Goal: Task Accomplishment & Management: Complete application form

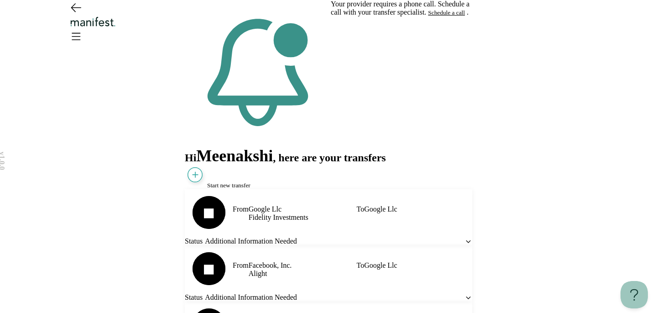
click at [428, 16] on button "Schedule a call" at bounding box center [446, 12] width 37 height 7
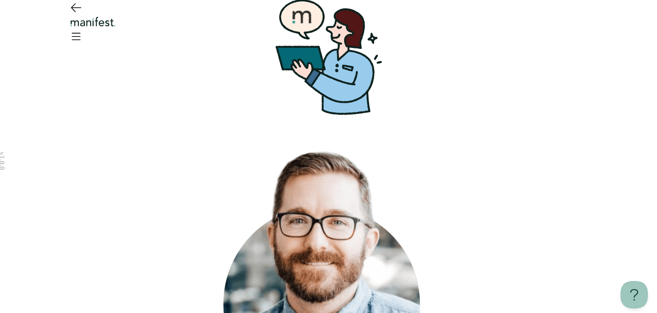
scroll to position [65, 0]
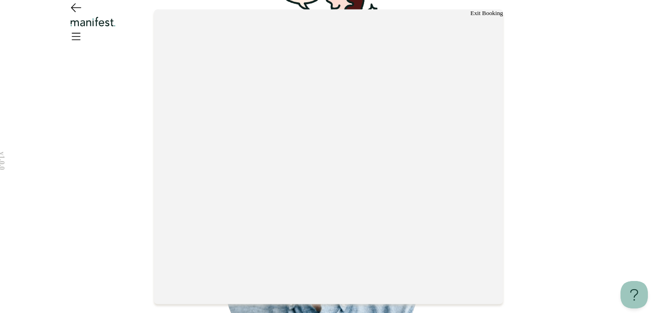
click at [476, 16] on button "Exit Booking" at bounding box center [486, 12] width 32 height 7
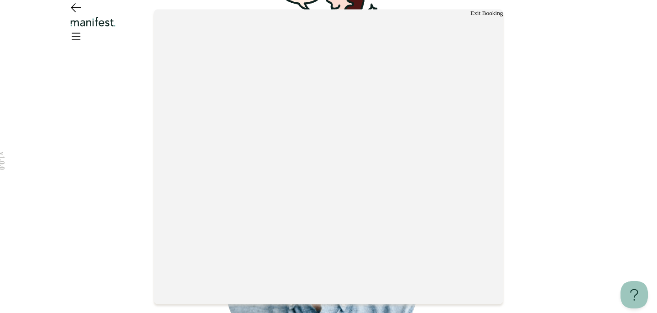
click at [470, 16] on button "Exit Booking" at bounding box center [486, 12] width 32 height 7
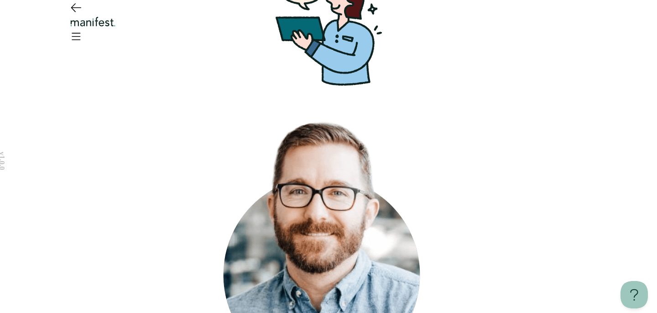
scroll to position [0, 0]
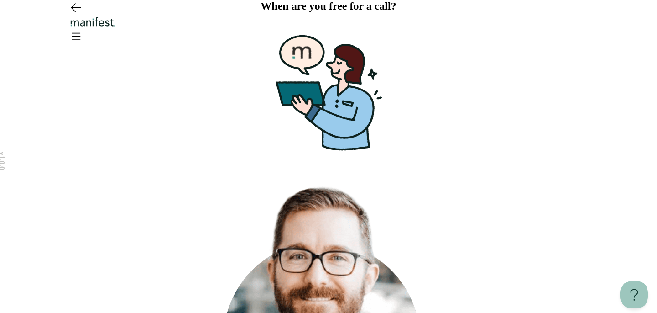
click at [80, 33] on icon "Open menu" at bounding box center [76, 36] width 8 height 6
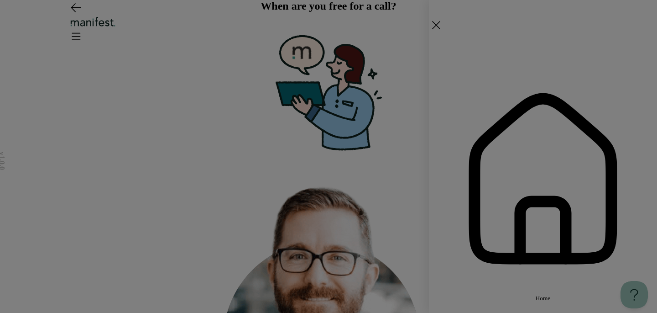
click at [536, 294] on span "Home" at bounding box center [543, 297] width 15 height 7
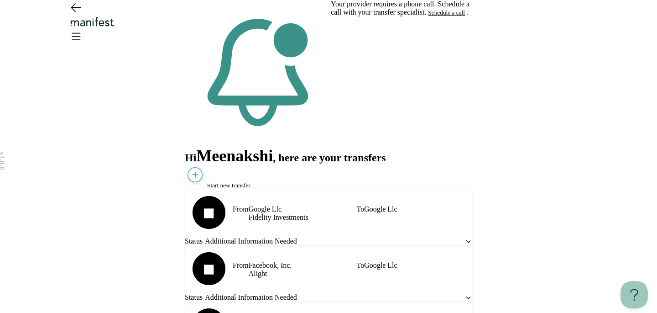
click at [250, 182] on span "Start new transfer" at bounding box center [228, 185] width 43 height 7
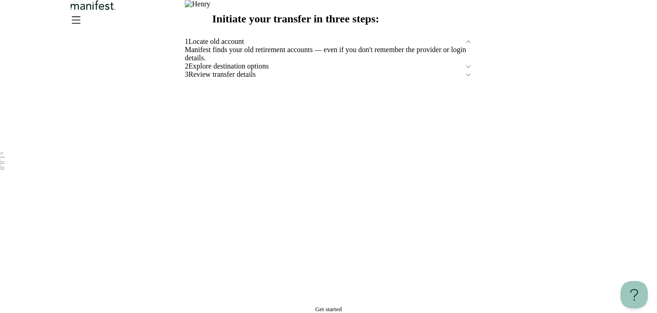
click at [315, 305] on span "Get started" at bounding box center [328, 308] width 26 height 7
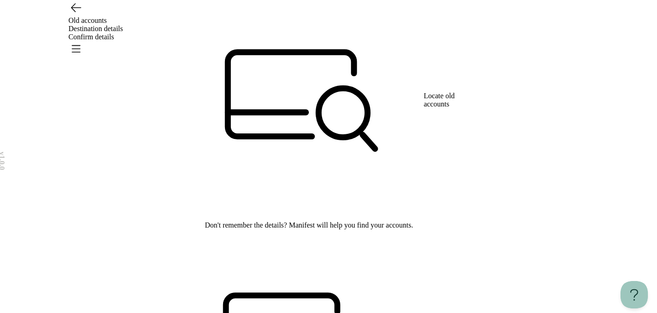
scroll to position [50, 0]
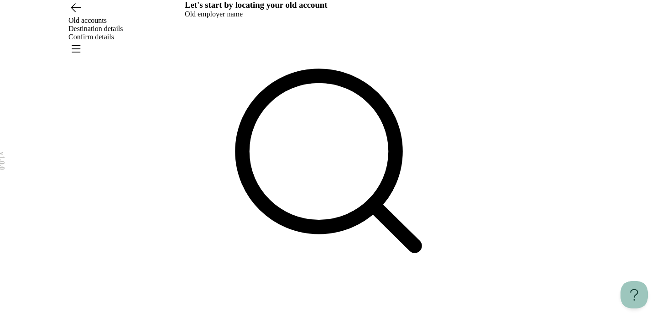
click at [273, 312] on div at bounding box center [320, 316] width 271 height 8
type input "*******"
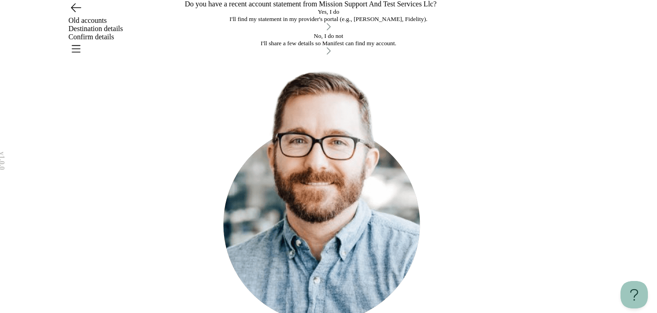
click at [303, 40] on div "No, I do not" at bounding box center [328, 35] width 287 height 7
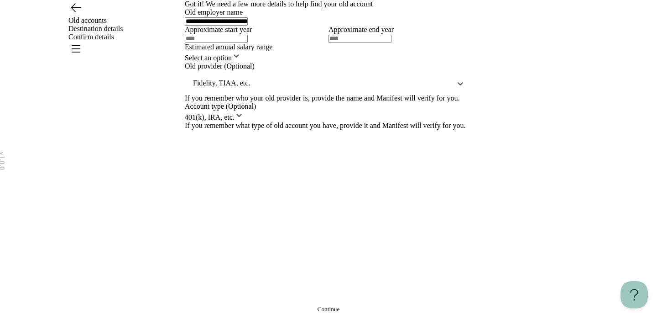
click at [265, 43] on div at bounding box center [257, 38] width 144 height 9
click at [248, 43] on input "text" at bounding box center [216, 39] width 63 height 8
type input "****"
click at [390, 43] on input "text" at bounding box center [360, 39] width 63 height 8
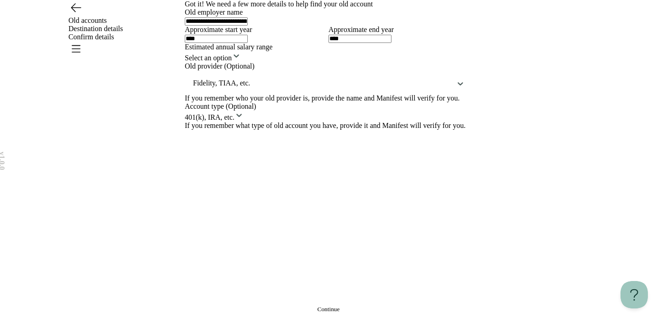
type input "****"
click at [349, 156] on html "**********" at bounding box center [328, 156] width 657 height 313
click at [326, 214] on html "**********" at bounding box center [328, 156] width 657 height 313
click at [330, 283] on html "**********" at bounding box center [328, 156] width 657 height 313
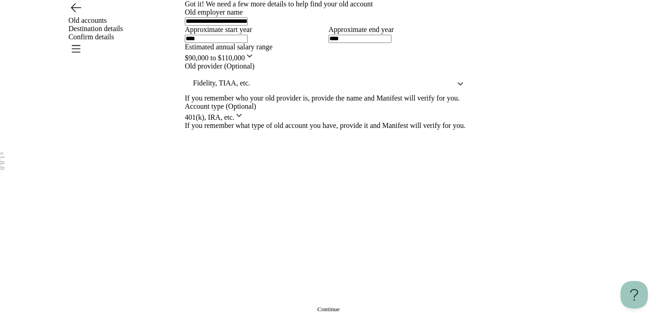
click at [326, 305] on span "Continue" at bounding box center [329, 308] width 22 height 7
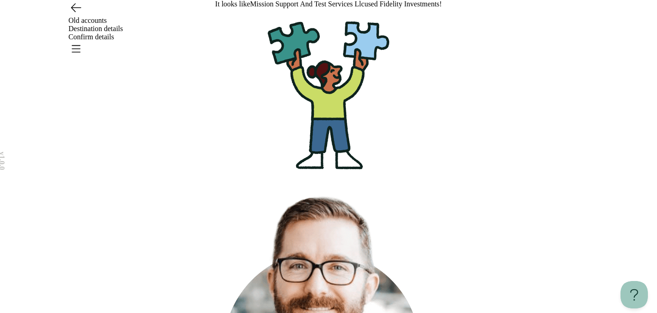
scroll to position [80, 0]
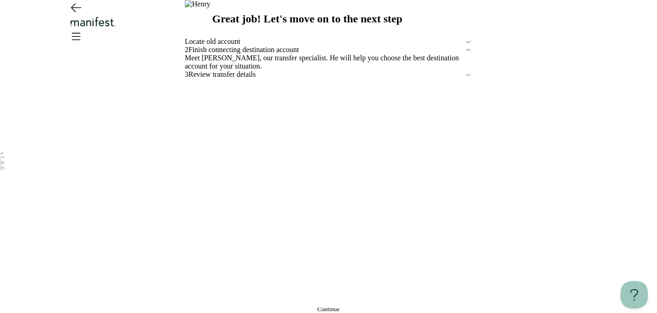
click at [323, 305] on span "Continue" at bounding box center [329, 308] width 22 height 7
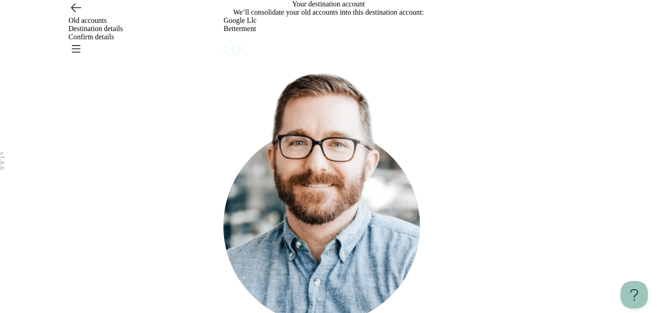
click at [224, 39] on icon "Account options" at bounding box center [224, 39] width 0 height 0
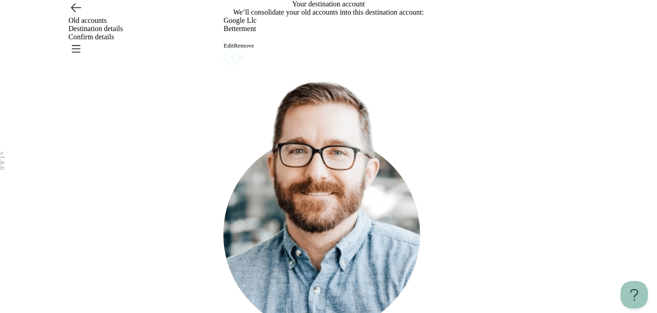
click at [254, 49] on button "Remove" at bounding box center [244, 45] width 20 height 7
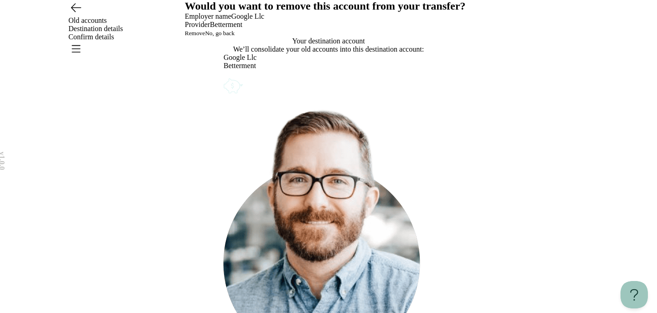
click at [205, 37] on button "Remove" at bounding box center [195, 33] width 20 height 7
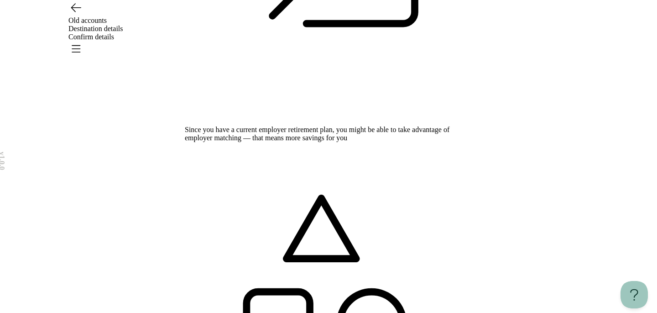
scroll to position [260, 0]
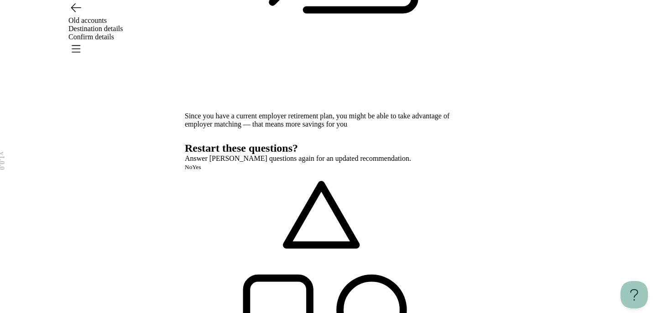
click at [201, 170] on span "Yes" at bounding box center [196, 166] width 9 height 7
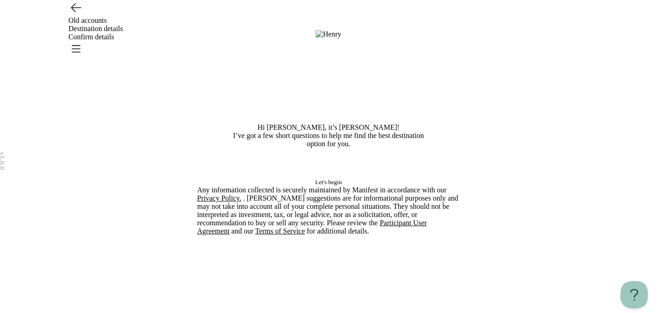
click at [355, 186] on button "Let's begin" at bounding box center [328, 181] width 263 height 7
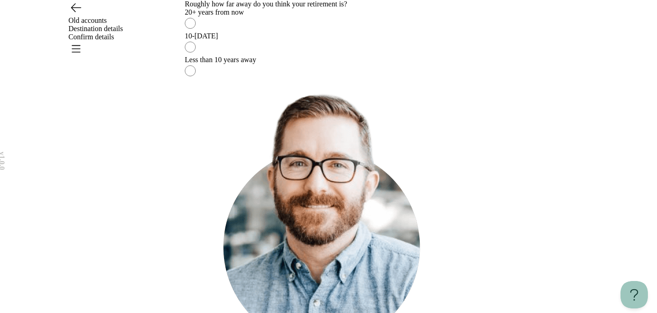
click at [357, 40] on div "10-[DATE]" at bounding box center [328, 36] width 287 height 8
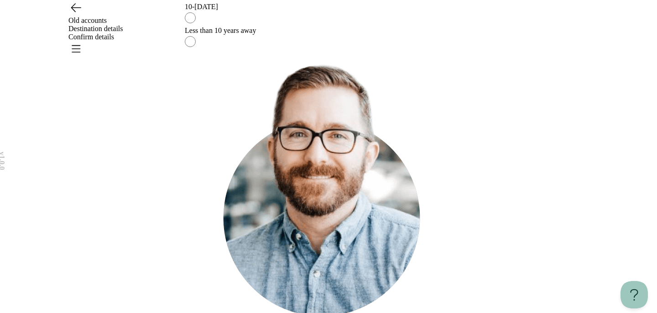
scroll to position [44, 0]
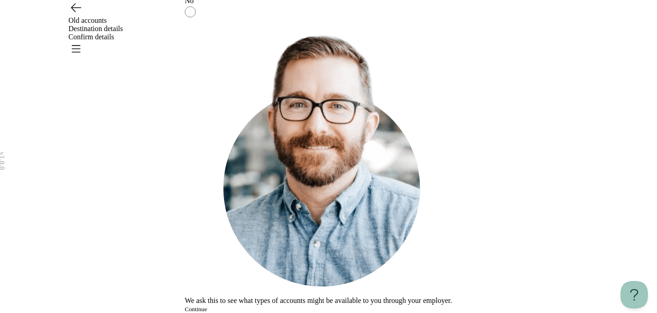
scroll to position [0, 0]
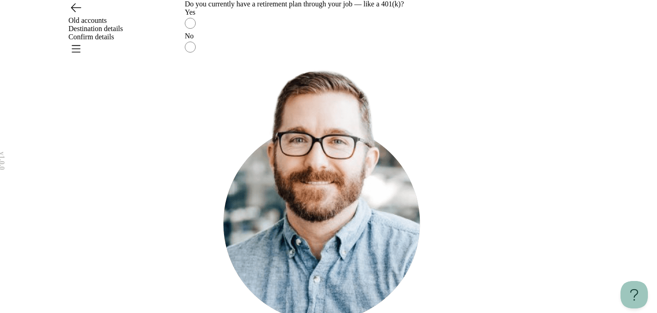
click at [354, 32] on label "Yes" at bounding box center [328, 20] width 287 height 24
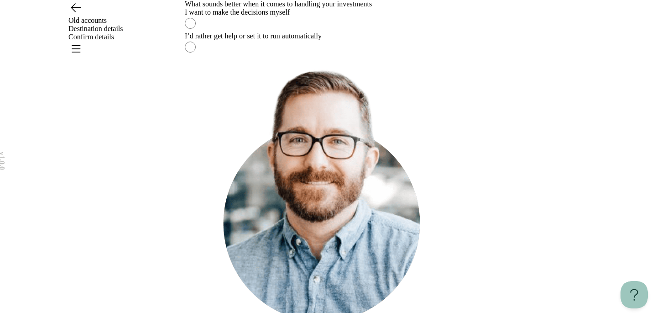
click at [350, 56] on label "I’d rather get help or set it to run automatically" at bounding box center [328, 44] width 287 height 24
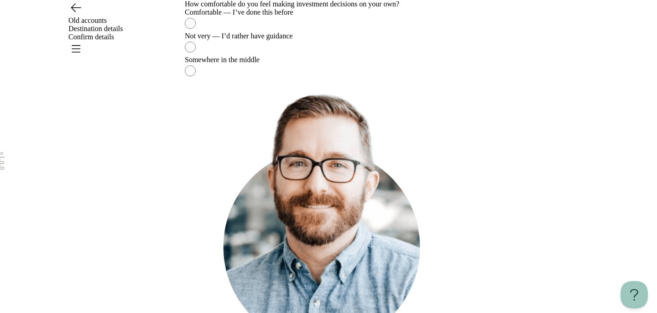
click at [344, 64] on div "Somewhere in the middle" at bounding box center [328, 60] width 287 height 8
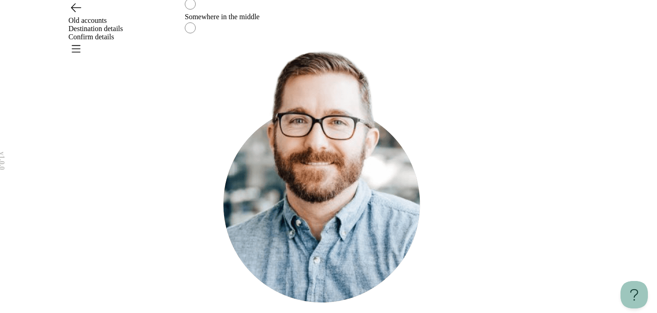
scroll to position [59, 0]
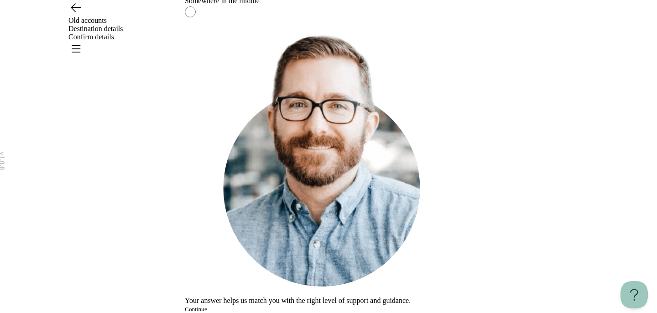
click at [207, 305] on span "Continue" at bounding box center [196, 308] width 22 height 7
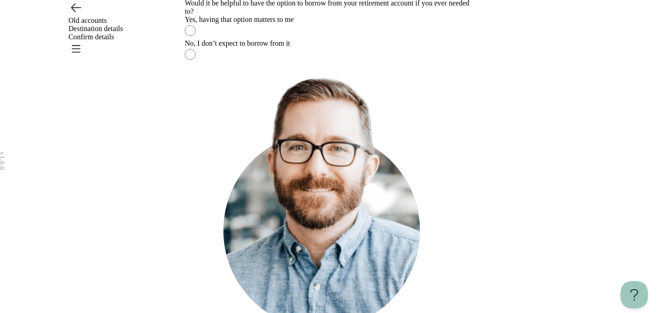
scroll to position [0, 0]
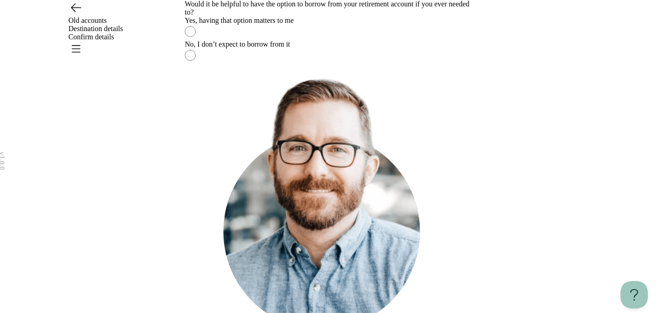
click at [343, 64] on label "No, I don’t expect to borrow from it" at bounding box center [328, 52] width 287 height 24
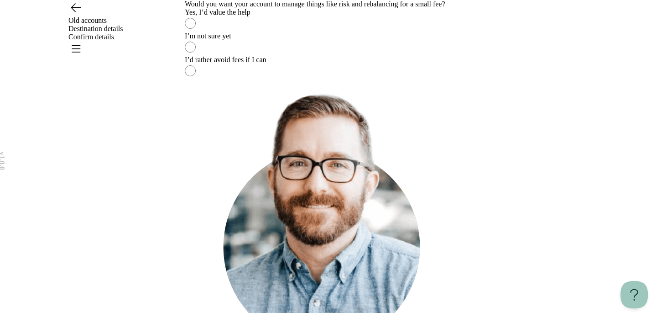
click at [320, 16] on div "Yes, I’d value the help" at bounding box center [328, 12] width 287 height 8
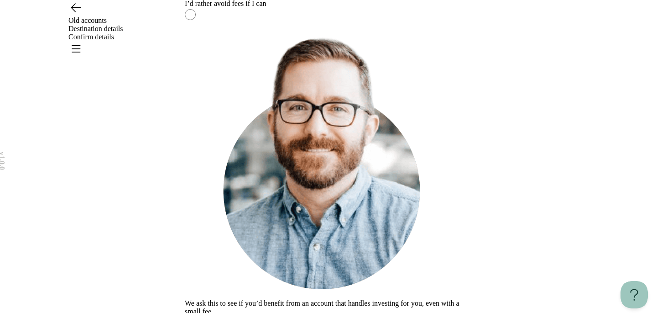
scroll to position [60, 0]
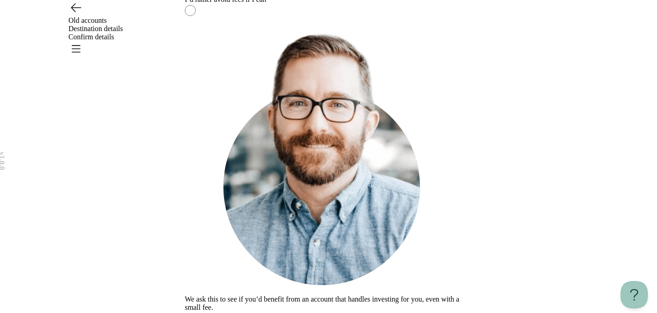
click at [207, 312] on button "Continue" at bounding box center [196, 315] width 22 height 7
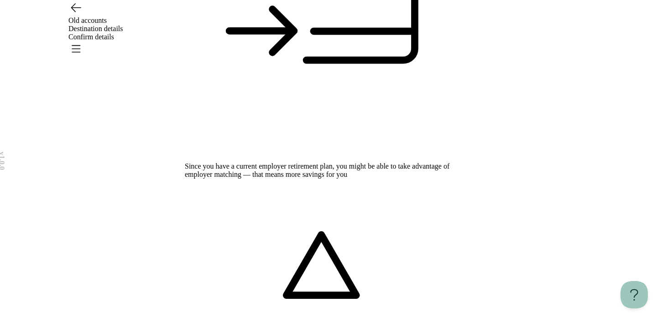
scroll to position [226, 0]
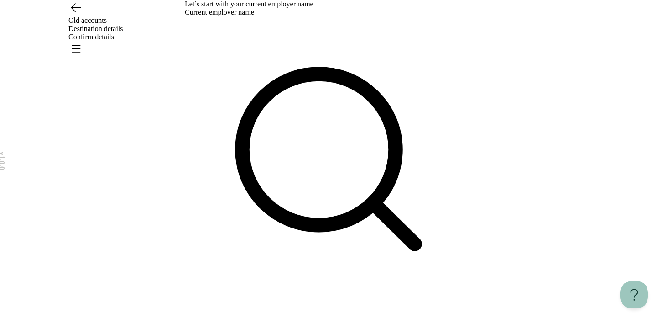
click at [337, 310] on div at bounding box center [320, 314] width 271 height 8
type input "****"
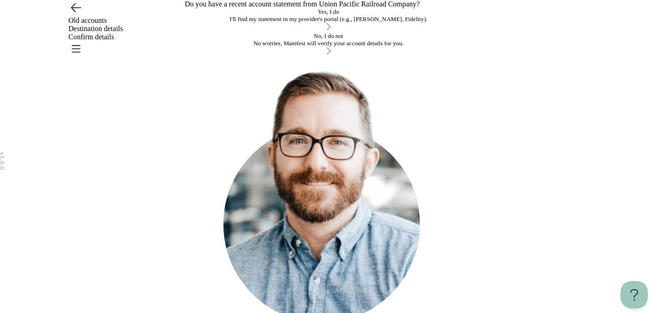
click at [316, 23] on div "Yes, I do I'll find my statement in my provider's portal (e.g., [PERSON_NAME], …" at bounding box center [328, 15] width 287 height 15
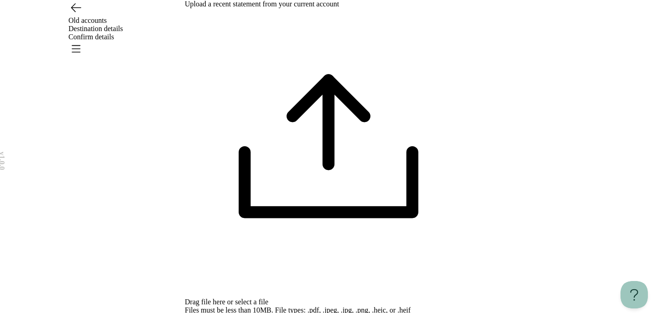
click at [268, 297] on span "select a file" at bounding box center [251, 301] width 33 height 8
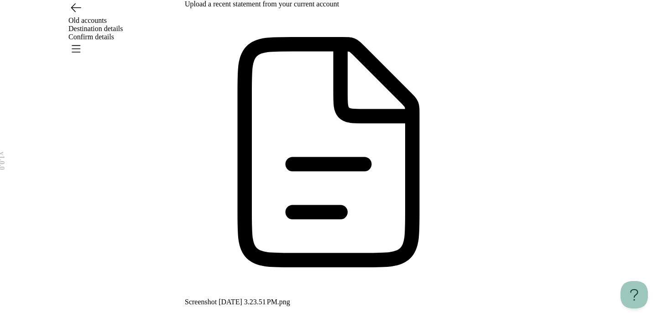
scroll to position [44, 0]
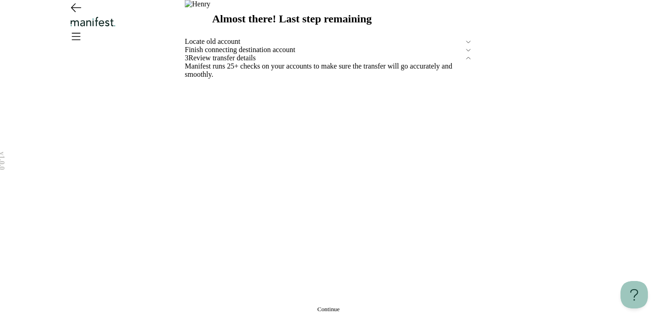
click at [364, 305] on button "Continue" at bounding box center [328, 308] width 287 height 7
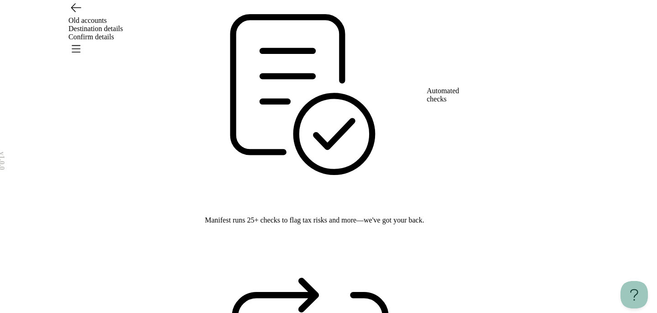
scroll to position [62, 0]
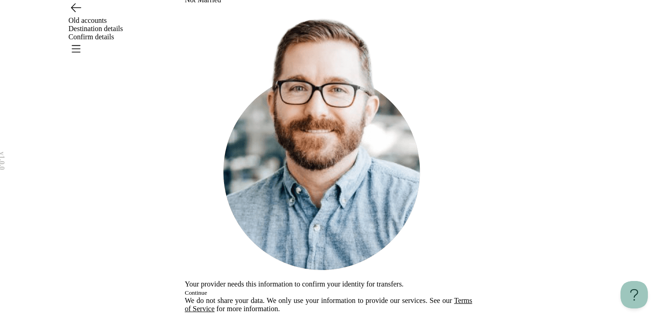
click at [207, 289] on span "Continue" at bounding box center [196, 292] width 22 height 7
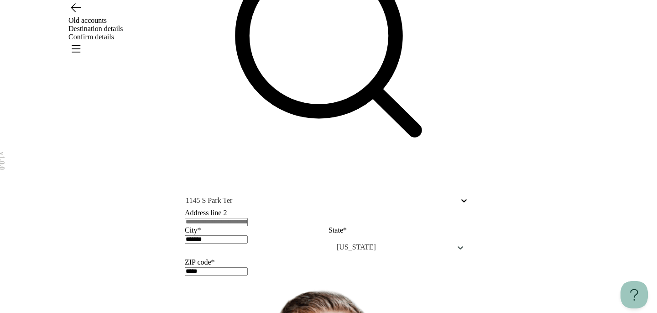
scroll to position [137, 0]
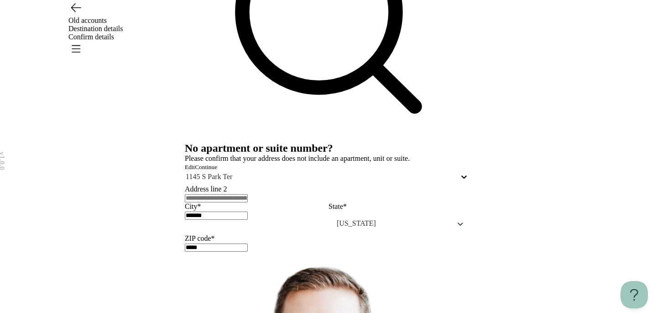
click at [217, 170] on span "Continue" at bounding box center [206, 166] width 22 height 7
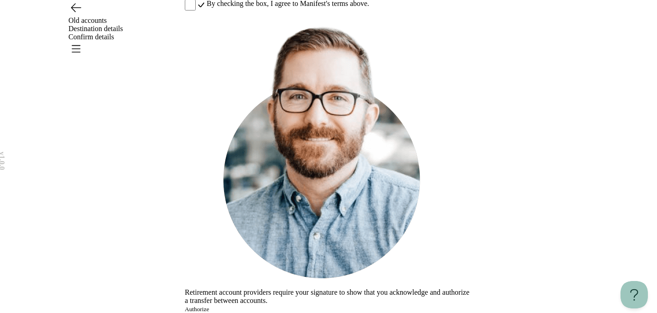
scroll to position [336, 0]
click at [209, 305] on button "Authorize" at bounding box center [197, 308] width 24 height 7
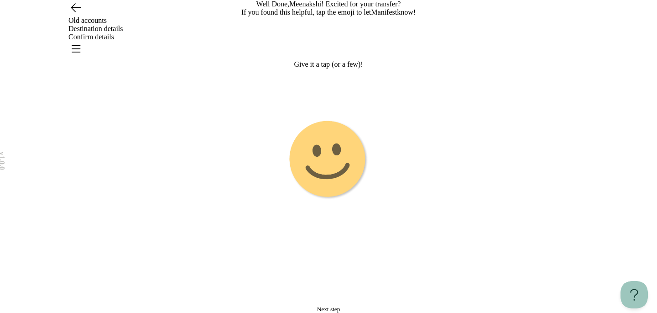
scroll to position [86, 0]
click at [323, 305] on button "Next step" at bounding box center [328, 308] width 287 height 7
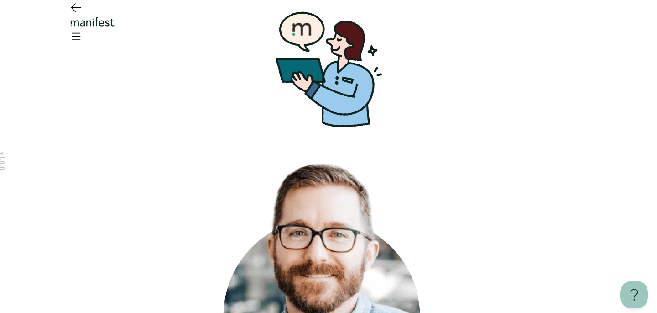
scroll to position [65, 0]
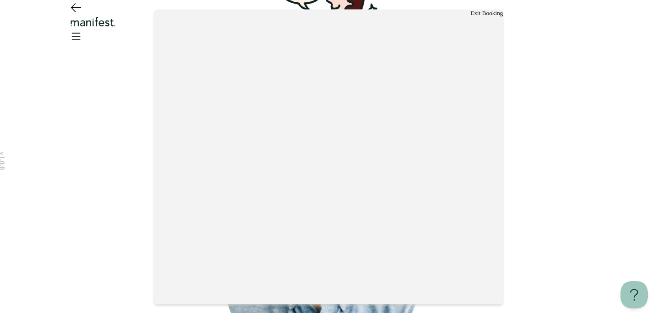
click at [477, 16] on button "Exit Booking" at bounding box center [486, 12] width 32 height 7
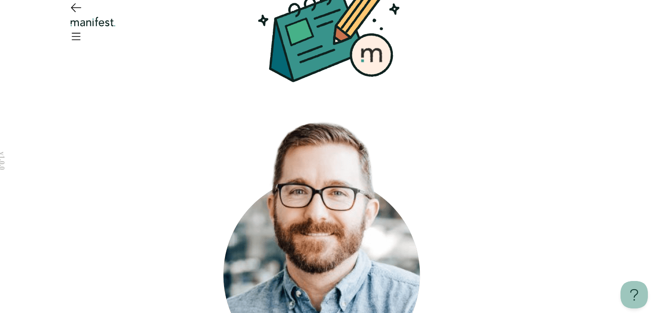
scroll to position [45, 0]
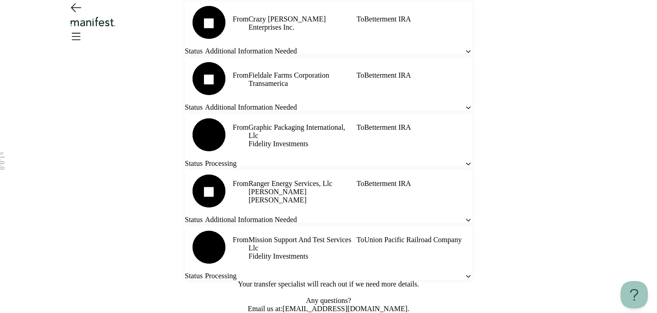
scroll to position [1035, 0]
click at [83, 29] on icon "Open menu" at bounding box center [75, 36] width 15 height 15
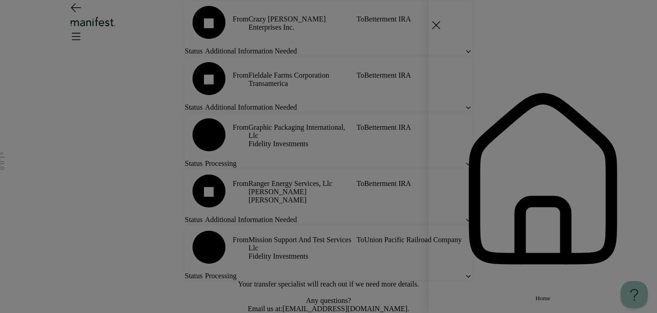
click at [536, 294] on span "Home" at bounding box center [543, 297] width 15 height 7
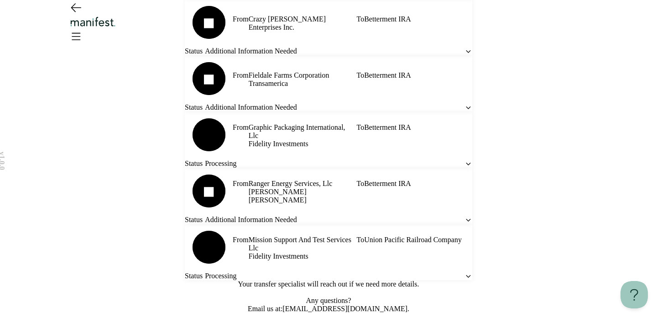
click at [74, 15] on icon "Go back" at bounding box center [75, 7] width 15 height 15
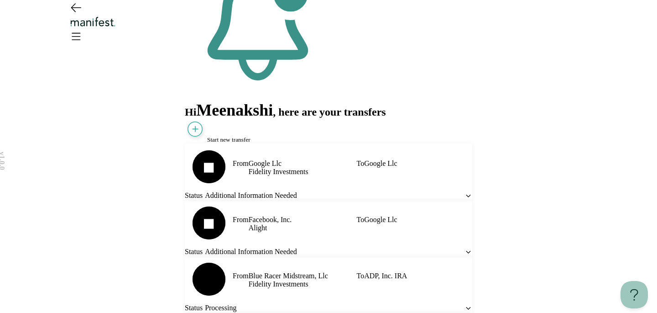
scroll to position [45, 0]
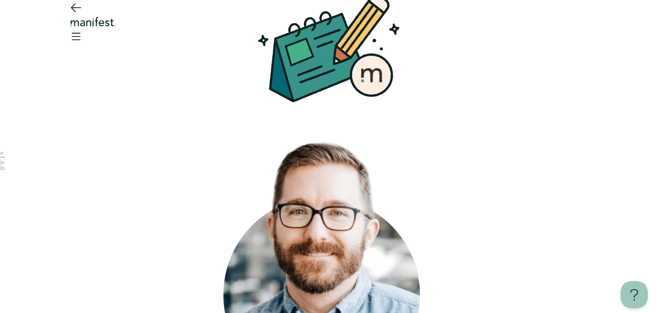
click at [118, 27] on img "Logo" at bounding box center [92, 21] width 49 height 10
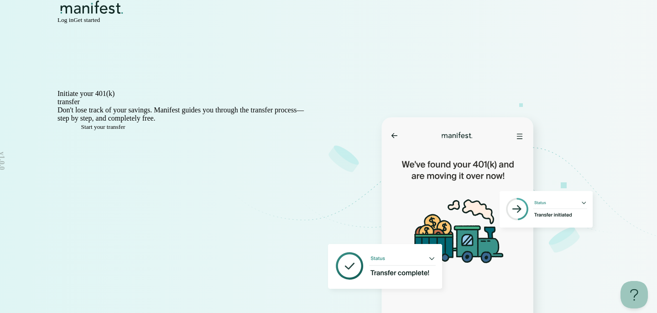
click at [73, 23] on span "Log in" at bounding box center [65, 19] width 16 height 7
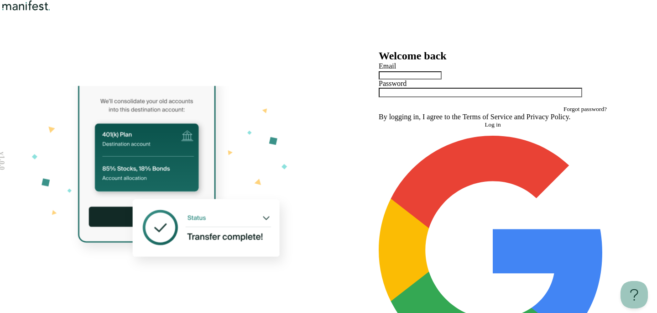
click at [430, 79] on input "text" at bounding box center [410, 75] width 63 height 8
type input "**********"
click at [379, 121] on button "Log in" at bounding box center [493, 124] width 228 height 7
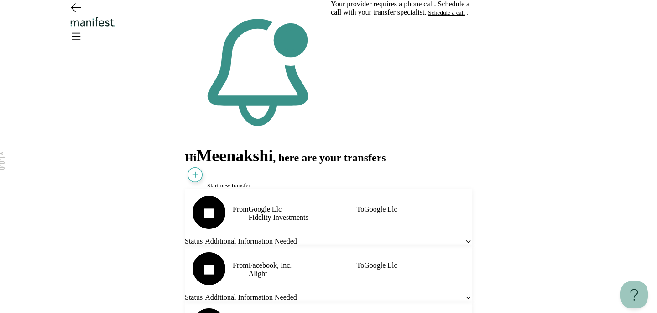
click at [118, 26] on img "Logo" at bounding box center [92, 21] width 49 height 10
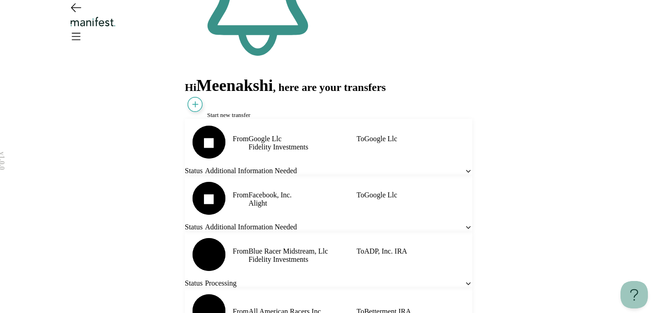
scroll to position [10, 0]
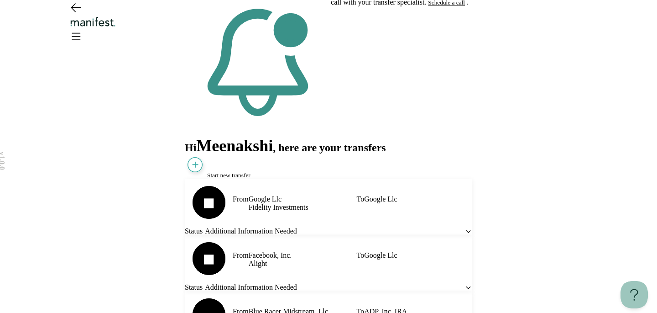
click at [118, 27] on img "Logo" at bounding box center [92, 21] width 49 height 10
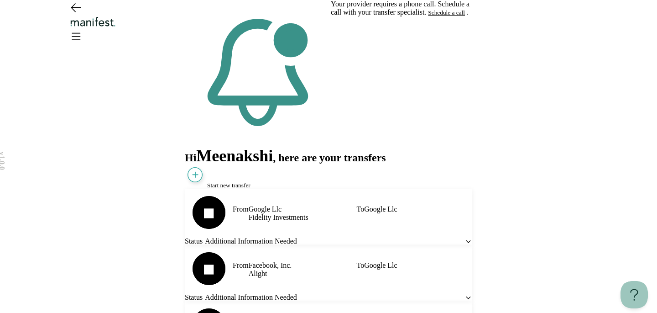
click at [118, 27] on img "Logo" at bounding box center [92, 21] width 49 height 10
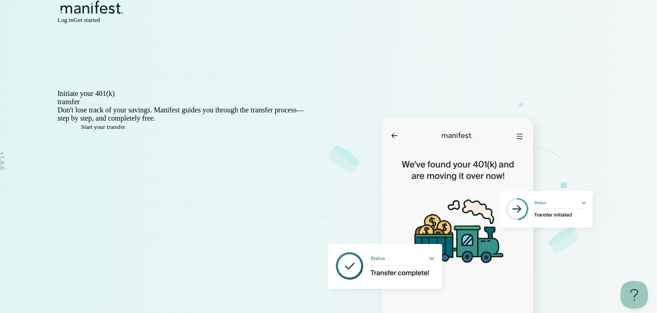
click at [73, 23] on span "Log in" at bounding box center [65, 19] width 16 height 7
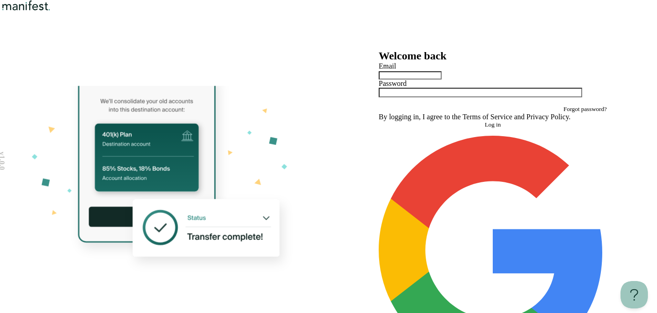
scroll to position [10, 0]
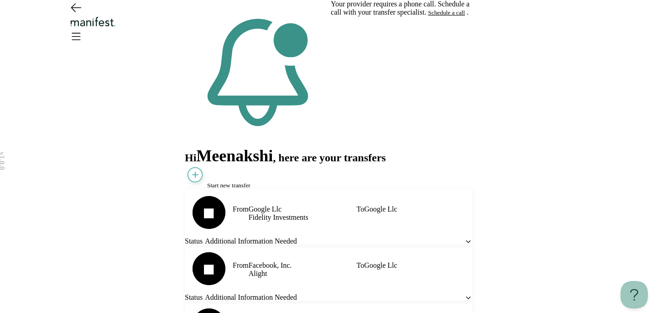
click at [76, 15] on icon "Go back" at bounding box center [75, 7] width 15 height 15
click at [80, 33] on icon "Open menu" at bounding box center [76, 36] width 8 height 6
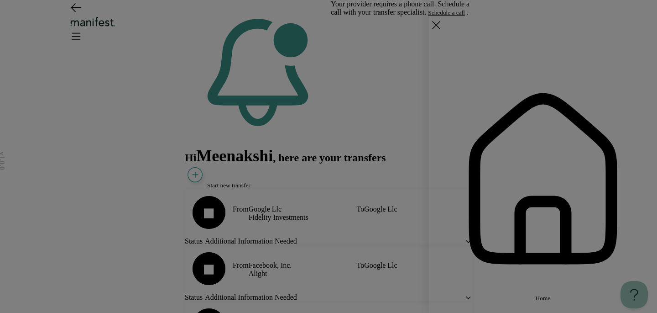
click at [547, 294] on span "Home" at bounding box center [543, 297] width 15 height 7
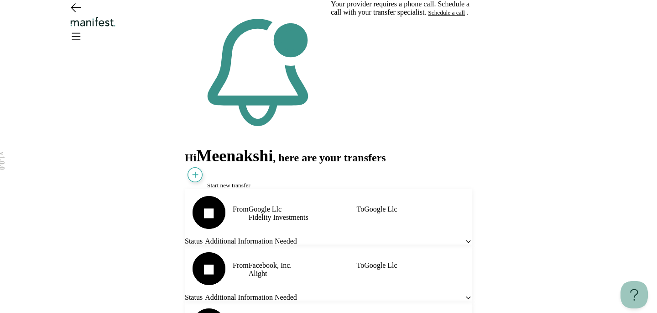
click at [250, 182] on span "Start new transfer" at bounding box center [228, 185] width 43 height 7
